Goal: Transaction & Acquisition: Purchase product/service

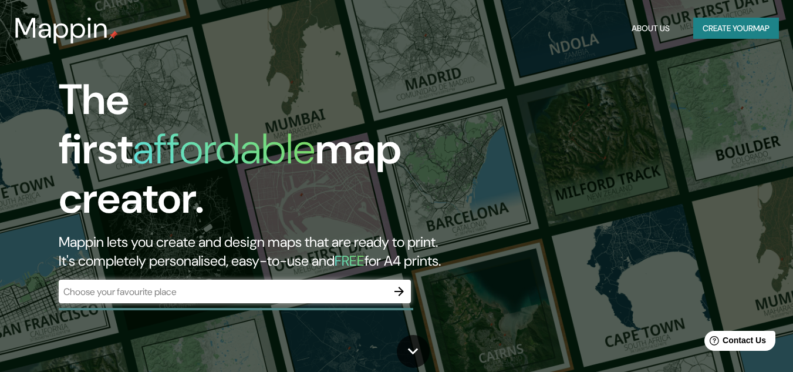
click at [281, 279] on div "​" at bounding box center [235, 290] width 352 height 23
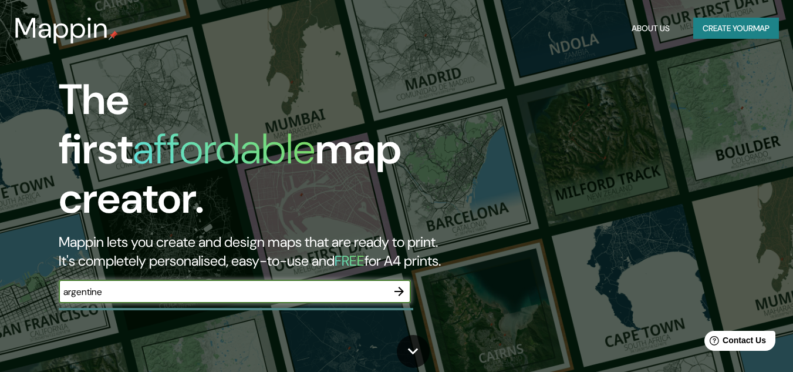
type input "argentine"
click at [408, 284] on button "button" at bounding box center [399, 290] width 23 height 23
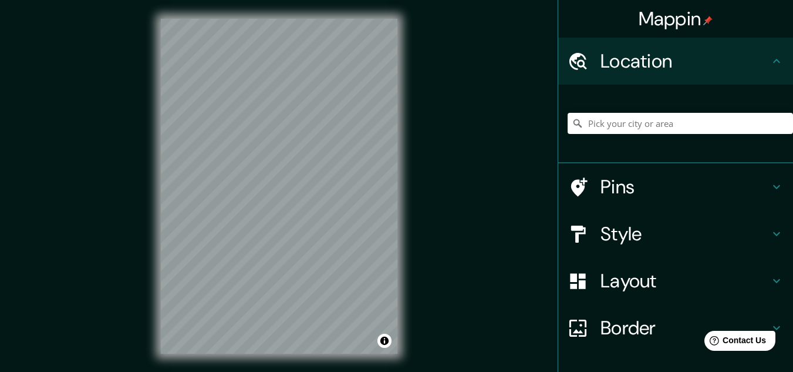
click at [667, 233] on h4 "Style" at bounding box center [685, 233] width 169 height 23
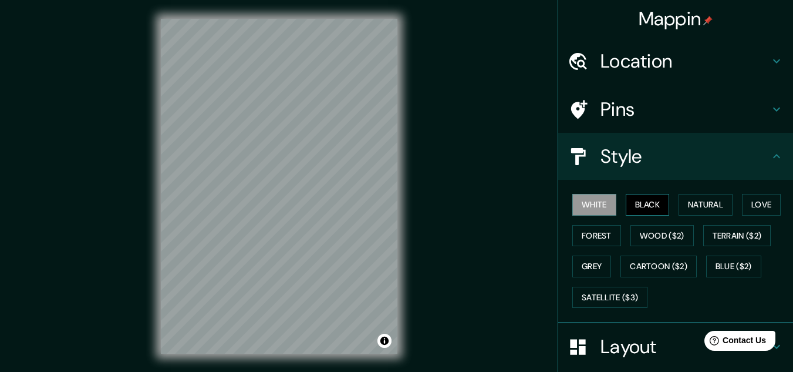
click at [645, 203] on button "Black" at bounding box center [648, 205] width 44 height 22
click at [704, 201] on button "Natural" at bounding box center [706, 205] width 54 height 22
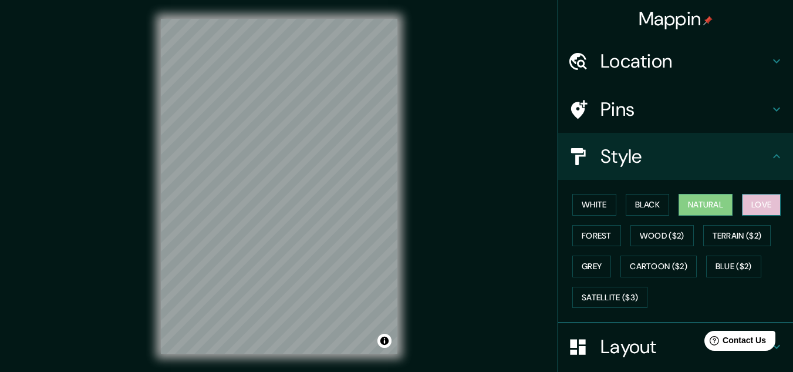
click at [760, 200] on button "Love" at bounding box center [761, 205] width 39 height 22
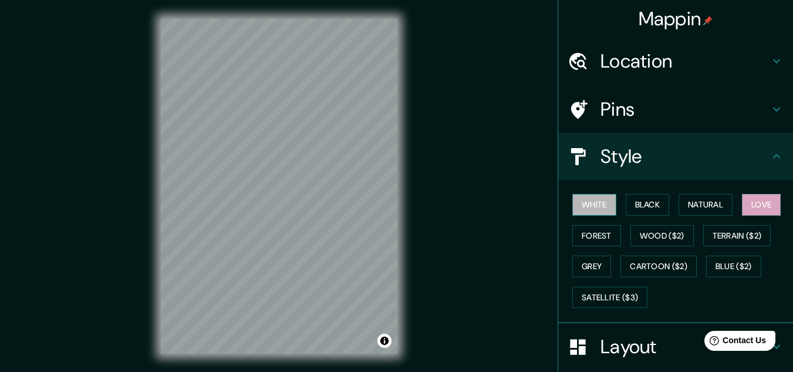
click at [573, 211] on button "White" at bounding box center [594, 205] width 44 height 22
click at [579, 250] on div "White Black Natural Love Forest Wood ($2) Terrain ($2) Grey Cartoon ($2) Blue (…" at bounding box center [680, 250] width 225 height 123
click at [581, 258] on button "Grey" at bounding box center [591, 266] width 39 height 22
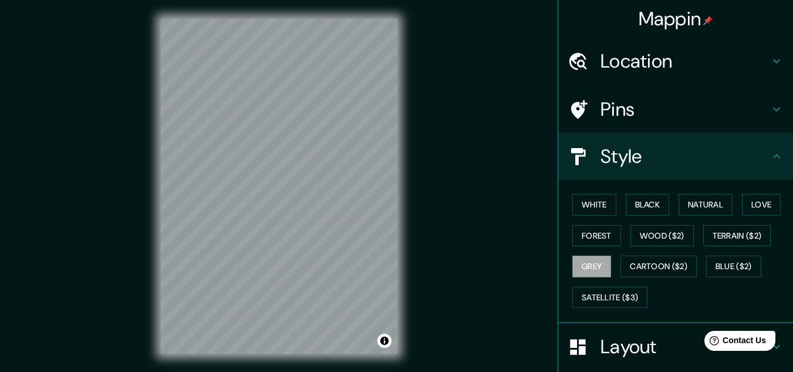
drag, startPoint x: 590, startPoint y: 235, endPoint x: 590, endPoint y: 246, distance: 11.2
click at [591, 234] on button "Forest" at bounding box center [596, 236] width 49 height 22
click at [586, 259] on button "Grey" at bounding box center [591, 266] width 39 height 22
click at [592, 241] on button "Forest" at bounding box center [596, 236] width 49 height 22
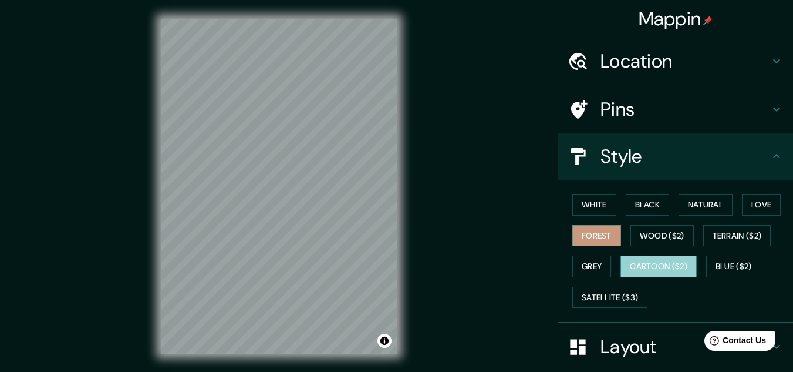
click at [632, 261] on button "Cartoon ($2)" at bounding box center [659, 266] width 76 height 22
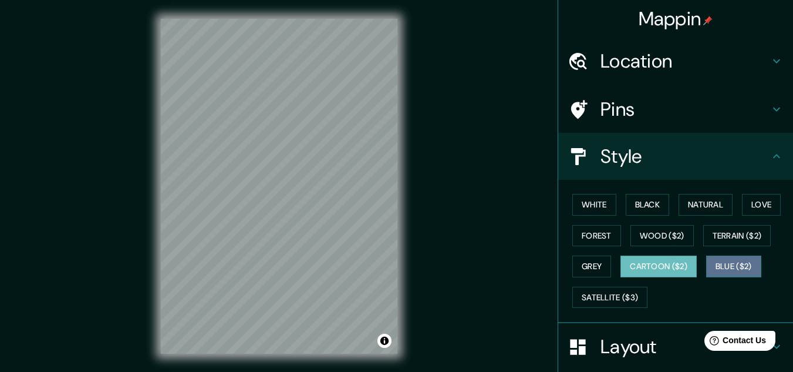
click at [732, 264] on button "Blue ($2)" at bounding box center [733, 266] width 55 height 22
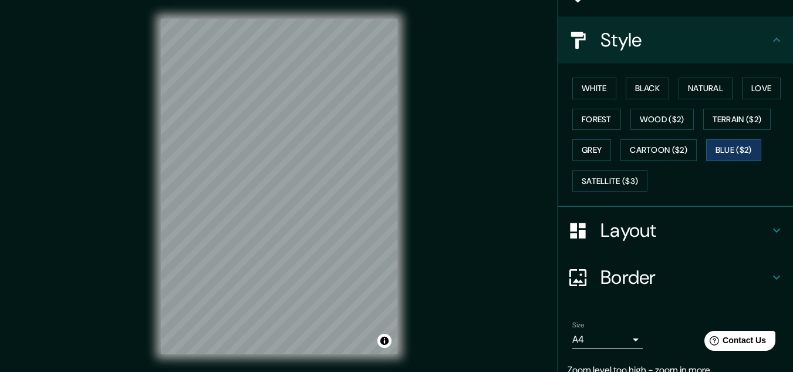
scroll to position [117, 0]
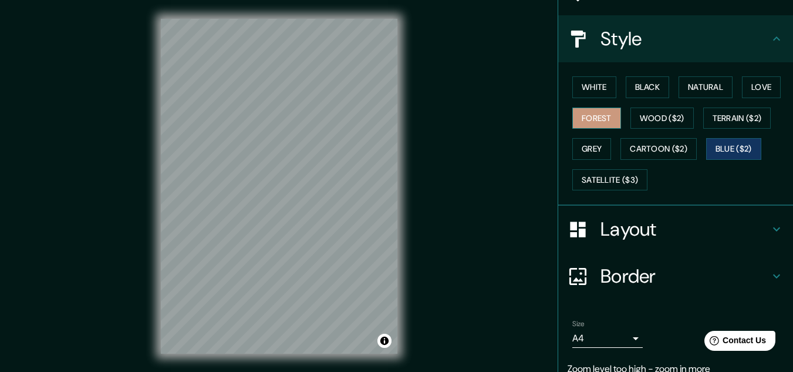
click at [599, 123] on button "Forest" at bounding box center [596, 118] width 49 height 22
click at [585, 140] on button "Grey" at bounding box center [591, 149] width 39 height 22
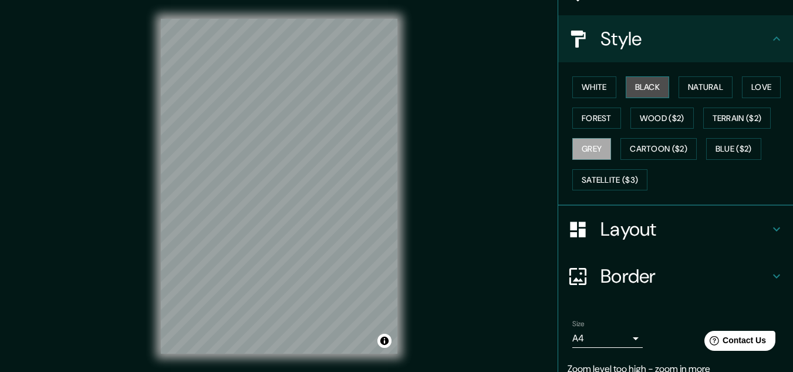
click at [647, 93] on button "Black" at bounding box center [648, 87] width 44 height 22
click at [609, 90] on div "White Black Natural Love Forest Wood ($2) Terrain ($2) Grey Cartoon ($2) Blue (…" at bounding box center [680, 133] width 225 height 123
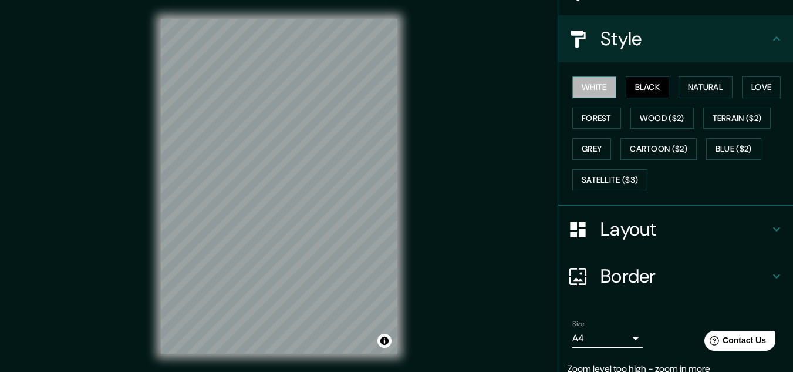
click at [603, 89] on button "White" at bounding box center [594, 87] width 44 height 22
click at [751, 141] on button "Blue ($2)" at bounding box center [733, 149] width 55 height 22
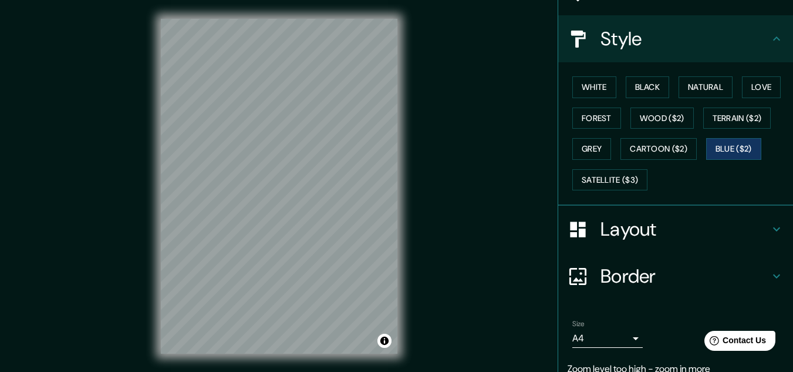
click at [494, 204] on div "Mappin Location Pins Style White Black Natural Love Forest Wood ($2) Terrain ($…" at bounding box center [396, 195] width 793 height 391
click at [678, 230] on h4 "Layout" at bounding box center [685, 228] width 169 height 23
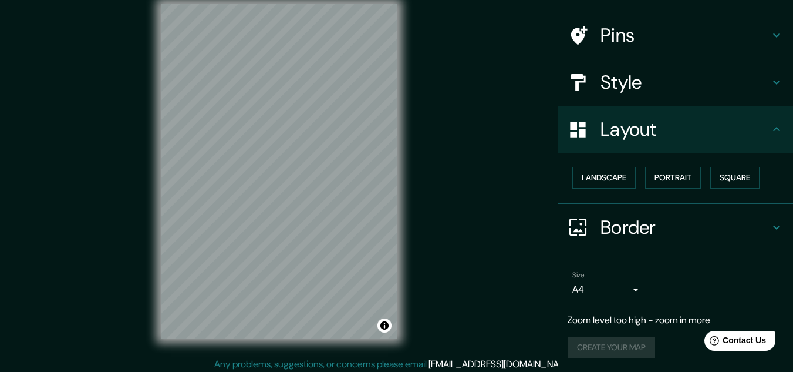
scroll to position [19, 0]
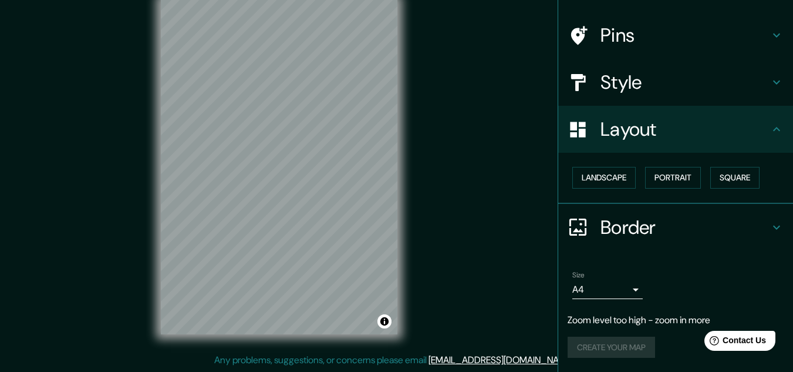
click at [635, 321] on p "Zoom level too high - zoom in more" at bounding box center [676, 320] width 216 height 14
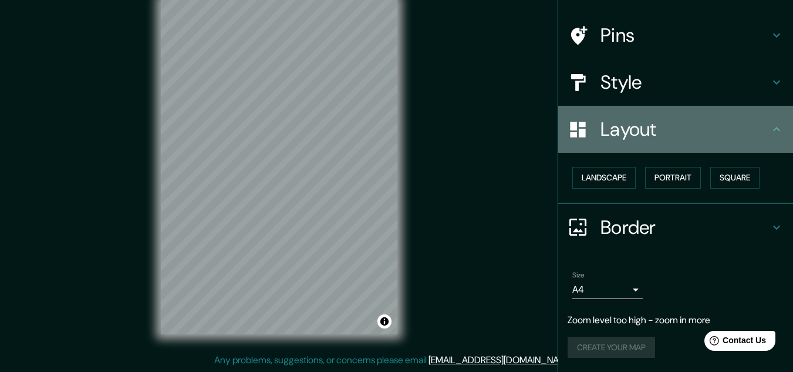
click at [645, 129] on h4 "Layout" at bounding box center [685, 128] width 169 height 23
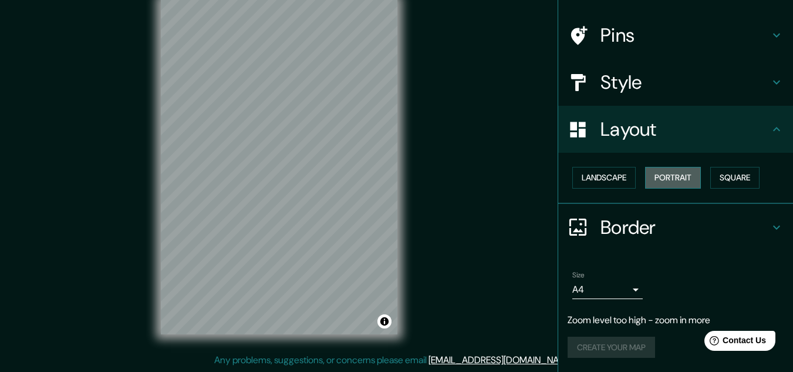
click at [670, 177] on button "Portrait" at bounding box center [673, 178] width 56 height 22
click at [611, 181] on button "Landscape" at bounding box center [603, 178] width 63 height 22
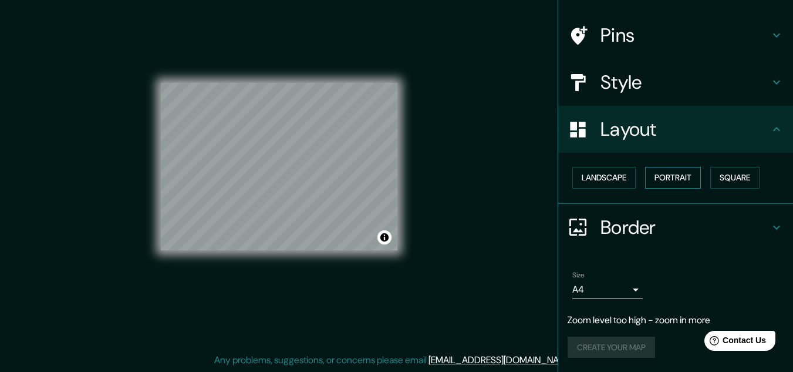
click at [678, 180] on button "Portrait" at bounding box center [673, 178] width 56 height 22
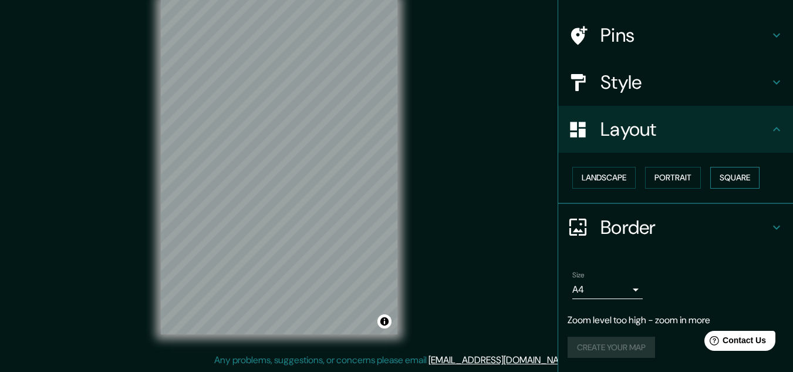
click at [722, 174] on button "Square" at bounding box center [734, 178] width 49 height 22
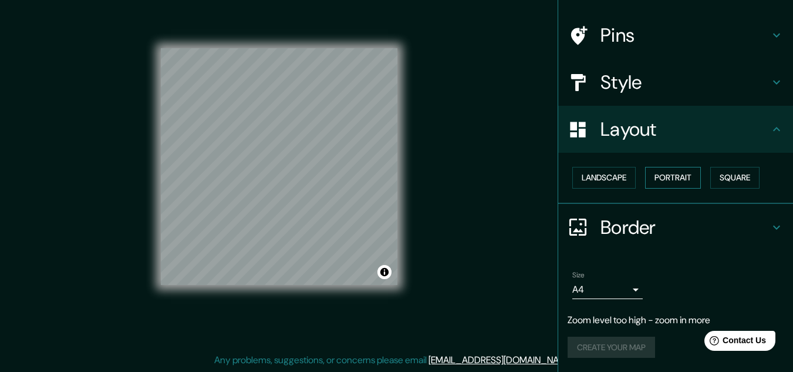
click at [686, 178] on button "Portrait" at bounding box center [673, 178] width 56 height 22
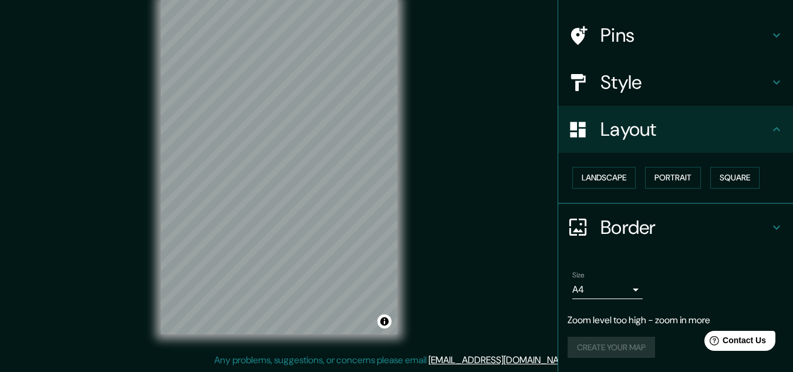
click at [638, 111] on div "Layout" at bounding box center [675, 129] width 235 height 47
click at [768, 121] on div "Layout" at bounding box center [675, 129] width 235 height 47
click at [742, 174] on button "Square" at bounding box center [734, 178] width 49 height 22
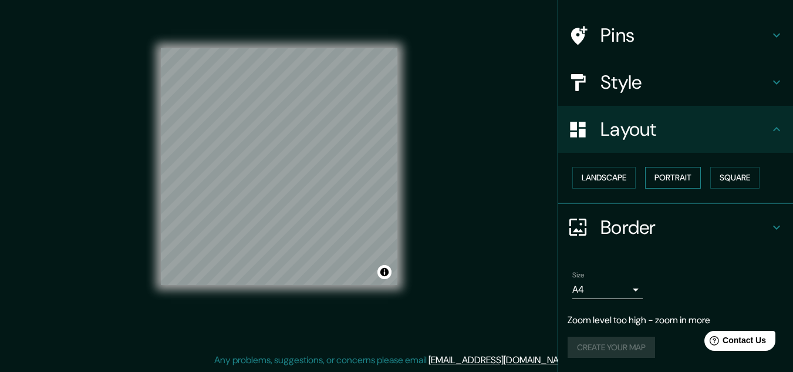
click at [679, 175] on button "Portrait" at bounding box center [673, 178] width 56 height 22
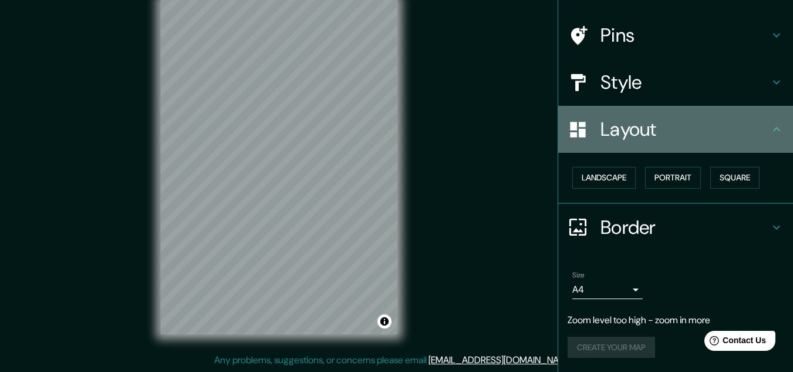
click at [772, 127] on icon at bounding box center [777, 129] width 14 height 14
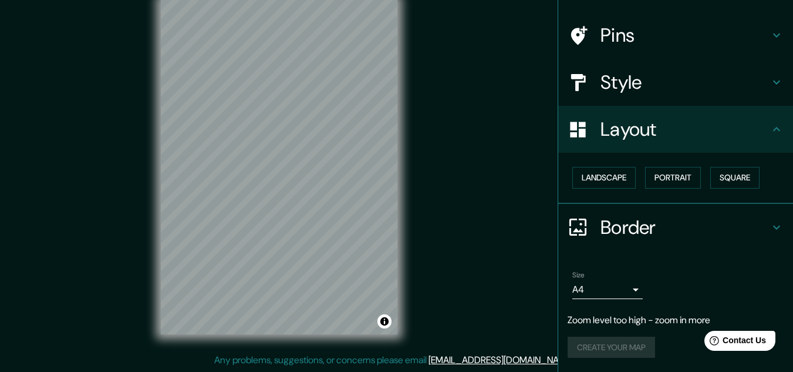
click at [627, 87] on h4 "Style" at bounding box center [685, 81] width 169 height 23
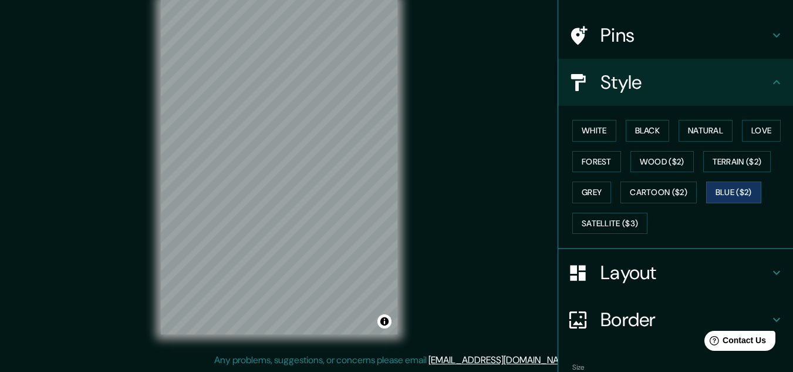
click at [633, 25] on h4 "Pins" at bounding box center [685, 34] width 169 height 23
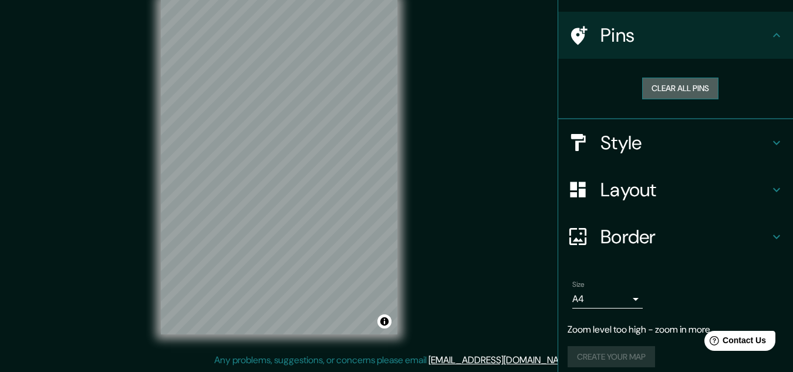
click at [673, 93] on button "Clear all pins" at bounding box center [680, 89] width 76 height 22
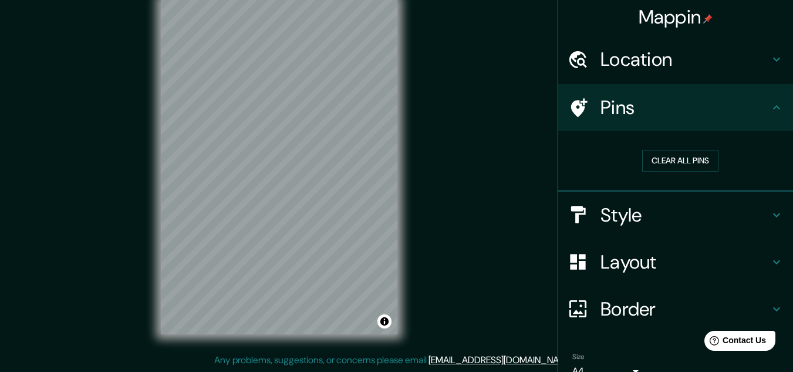
scroll to position [0, 0]
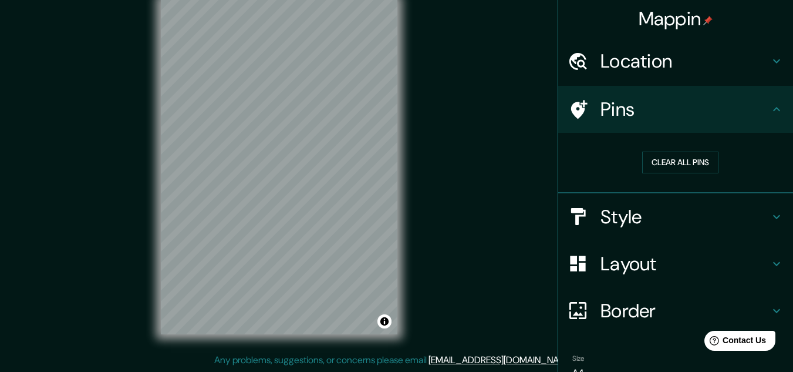
click at [646, 75] on div "Location" at bounding box center [675, 61] width 235 height 47
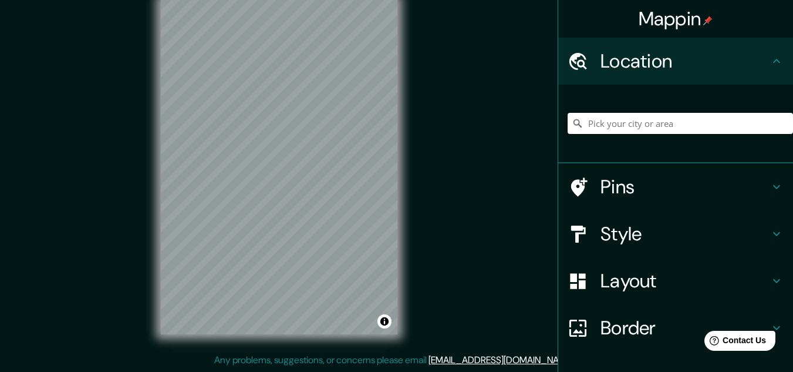
click at [628, 122] on input "Pick your city or area" at bounding box center [680, 123] width 225 height 21
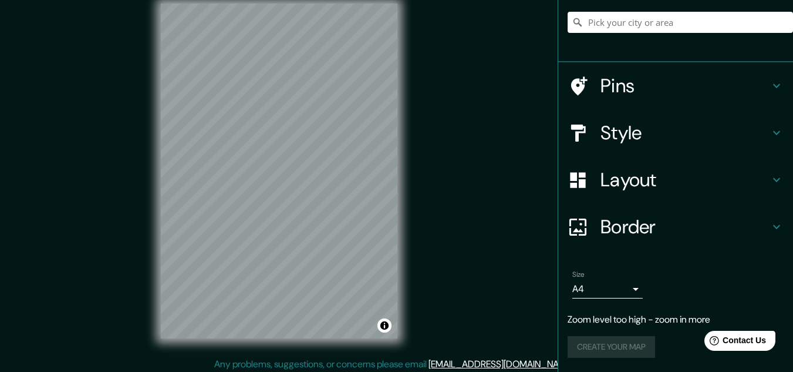
scroll to position [19, 0]
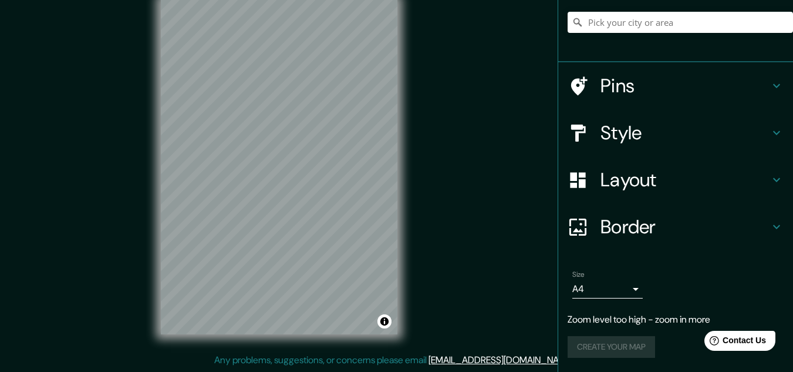
click at [673, 183] on h4 "Layout" at bounding box center [685, 179] width 169 height 23
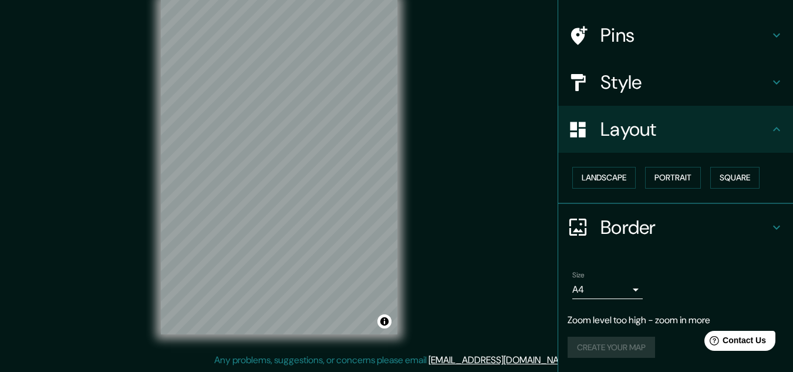
scroll to position [74, 0]
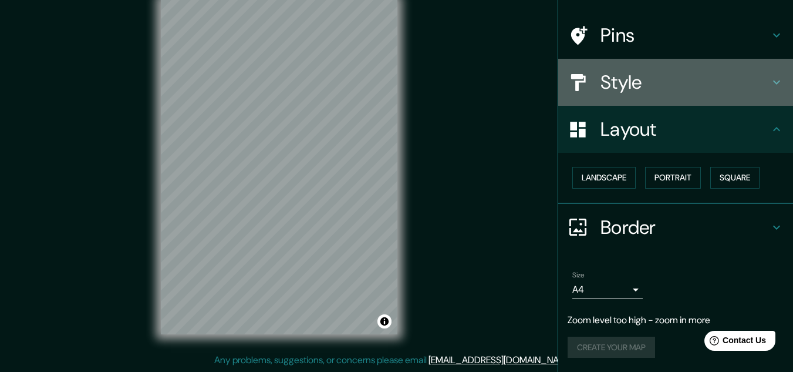
click at [651, 80] on h4 "Style" at bounding box center [685, 81] width 169 height 23
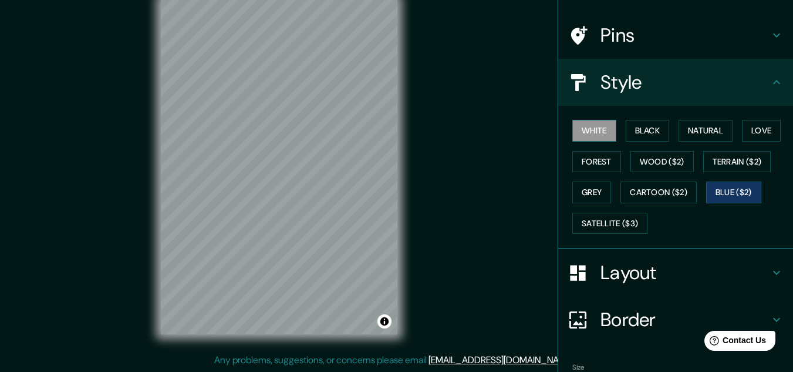
click at [591, 124] on button "White" at bounding box center [594, 131] width 44 height 22
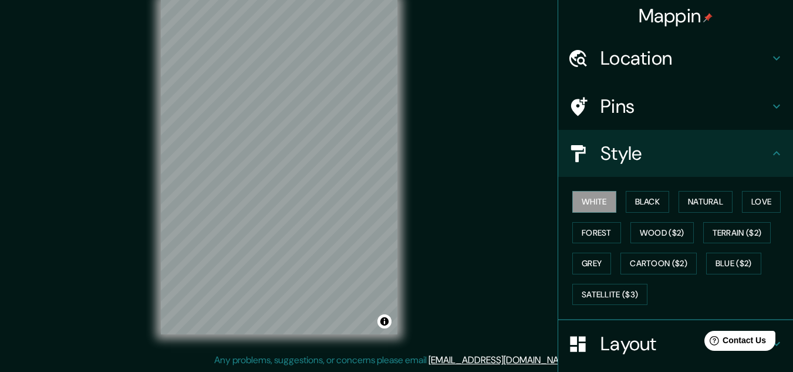
scroll to position [0, 0]
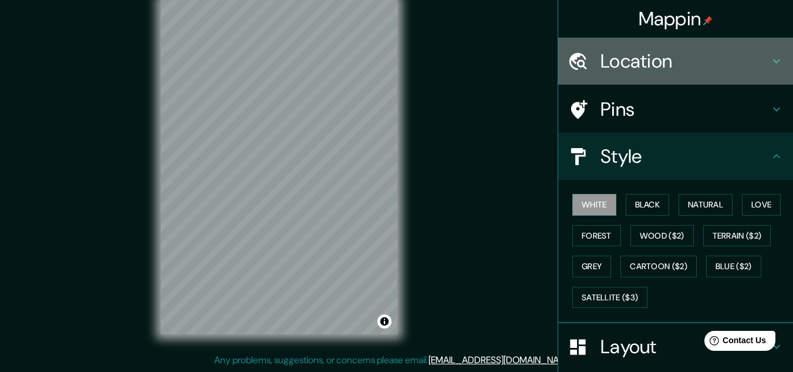
click at [661, 65] on h4 "Location" at bounding box center [685, 60] width 169 height 23
